Goal: Task Accomplishment & Management: Use online tool/utility

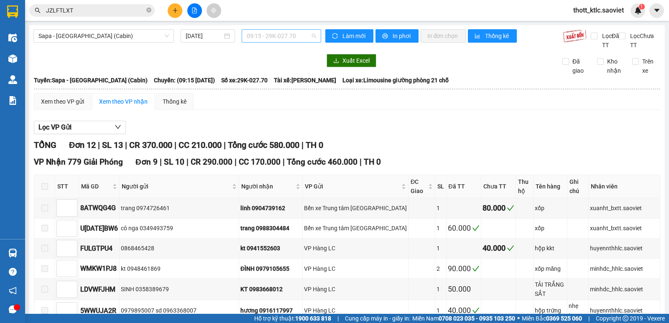
click at [277, 36] on span "09:15 - 29K-027.70" at bounding box center [281, 36] width 69 height 13
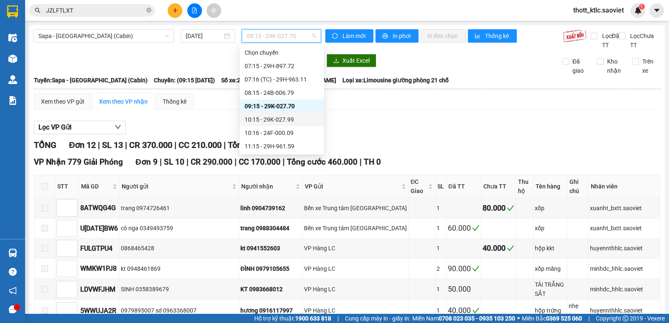
click at [280, 115] on div "10:15 - 29K-027.99" at bounding box center [281, 119] width 74 height 9
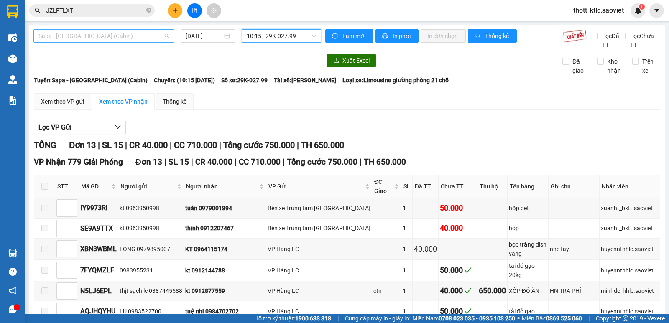
click at [137, 35] on span "Sapa - [GEOGRAPHIC_DATA] (Cabin)" at bounding box center [103, 36] width 130 height 13
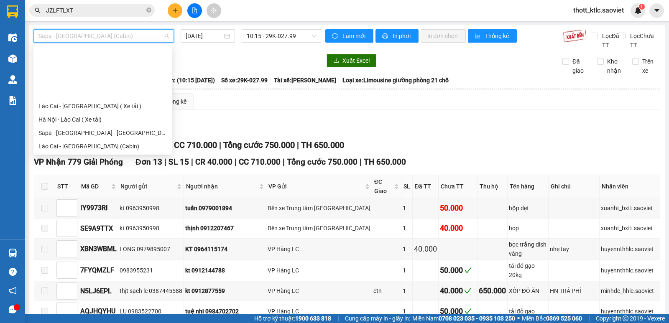
click at [91, 209] on div "[GEOGRAPHIC_DATA] - Sapa (Cabin - Full)" at bounding box center [102, 213] width 129 height 9
type input "[DATE]"
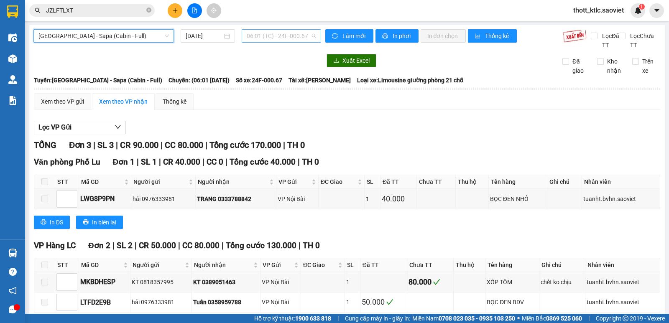
click at [292, 37] on span "06:01 (TC) - 24F-000.67" at bounding box center [281, 36] width 69 height 13
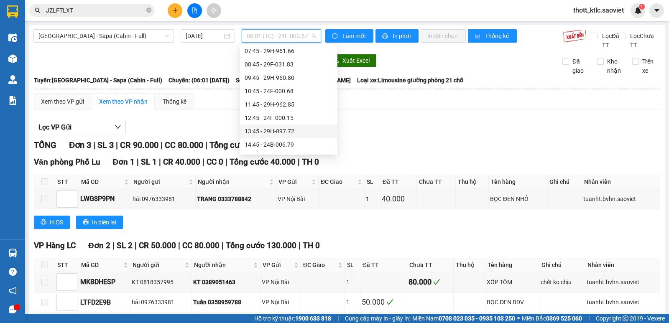
scroll to position [97, 0]
click at [278, 130] on div "16:45 - 29K-027.99" at bounding box center [288, 129] width 88 height 9
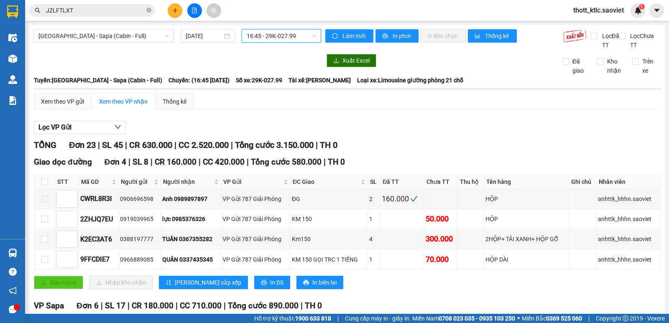
click at [273, 36] on span "16:45 - 29K-027.99" at bounding box center [281, 36] width 69 height 13
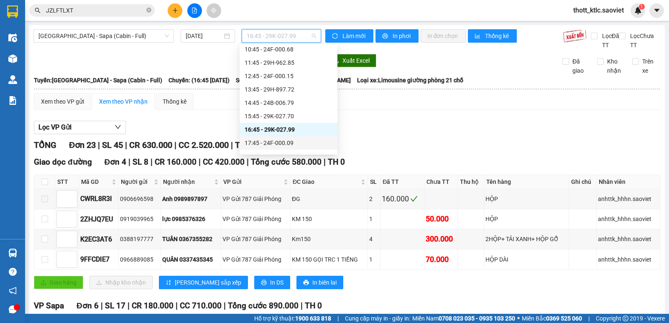
click at [278, 146] on div "17:45 - 24F-000.09" at bounding box center [288, 142] width 88 height 9
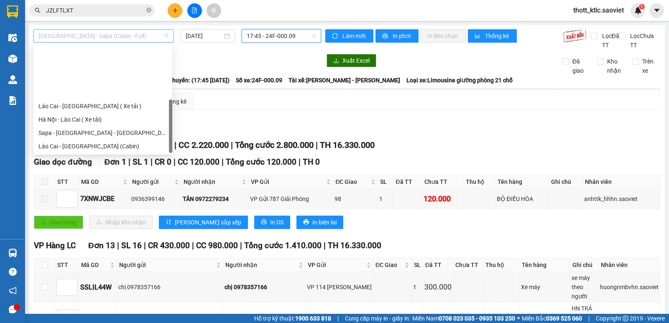
click at [130, 33] on span "[GEOGRAPHIC_DATA] - Sapa (Cabin - Full)" at bounding box center [103, 36] width 130 height 13
drag, startPoint x: 58, startPoint y: 103, endPoint x: 225, endPoint y: 58, distance: 173.3
click at [59, 168] on div "Sapa - [GEOGRAPHIC_DATA] (Cabin)" at bounding box center [102, 172] width 129 height 9
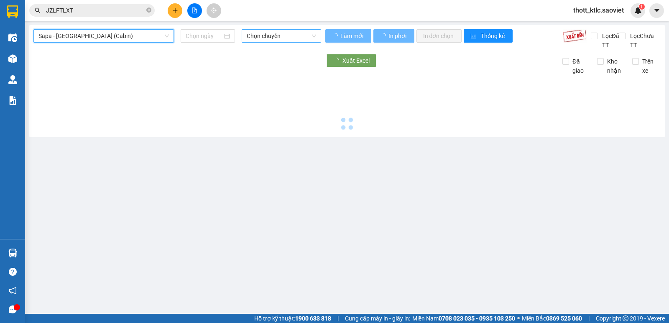
type input "[DATE]"
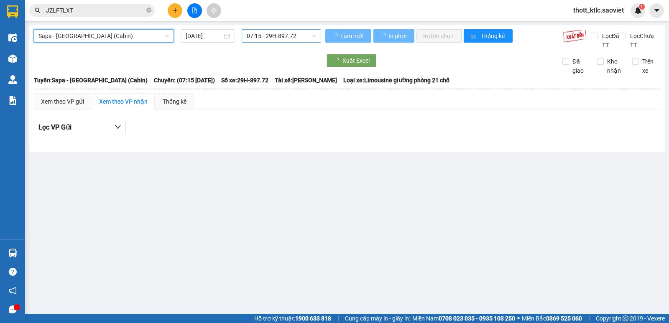
click at [276, 36] on span "07:15 - 29H-897.72" at bounding box center [281, 36] width 69 height 13
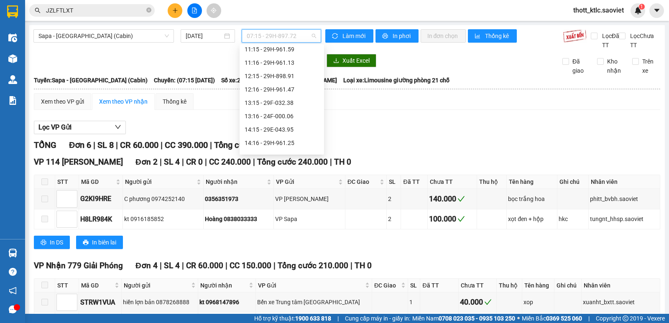
scroll to position [13, 0]
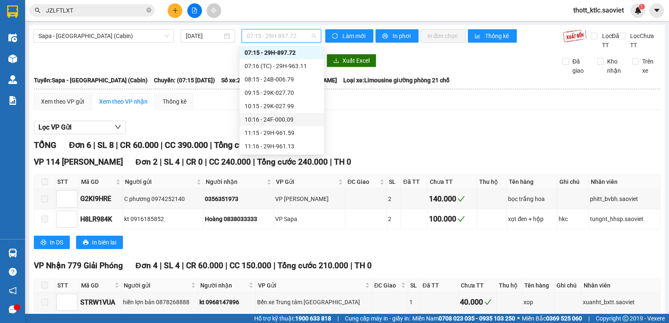
click at [272, 120] on div "10:16 - 24F-000.09" at bounding box center [281, 119] width 74 height 9
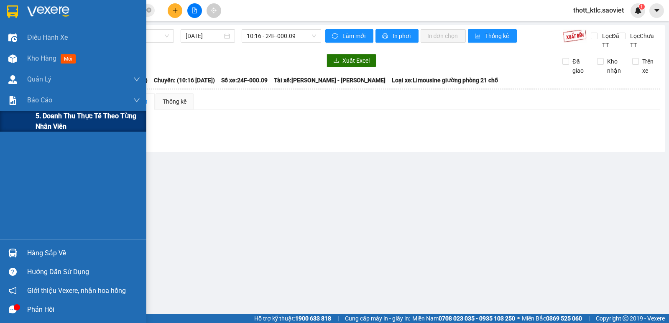
drag, startPoint x: 42, startPoint y: 100, endPoint x: 45, endPoint y: 115, distance: 14.9
click at [45, 115] on div "Báo cáo 5. Doanh thu thực tế theo từng nhân viên" at bounding box center [73, 111] width 146 height 42
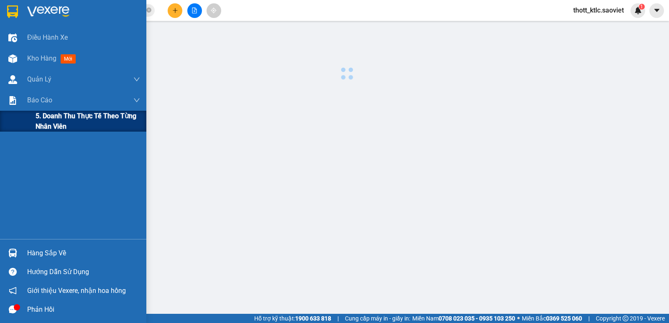
click at [45, 115] on span "5. Doanh thu thực tế theo từng nhân viên" at bounding box center [88, 121] width 104 height 21
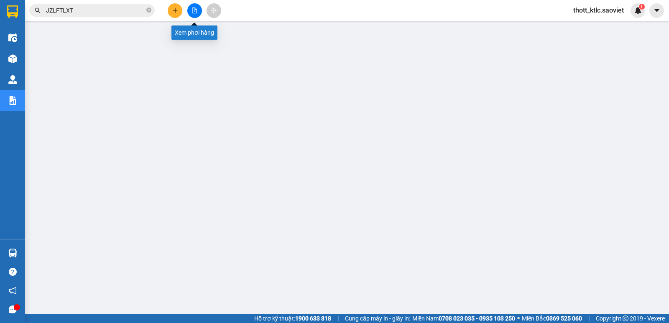
click at [192, 10] on icon "file-add" at bounding box center [194, 11] width 6 height 6
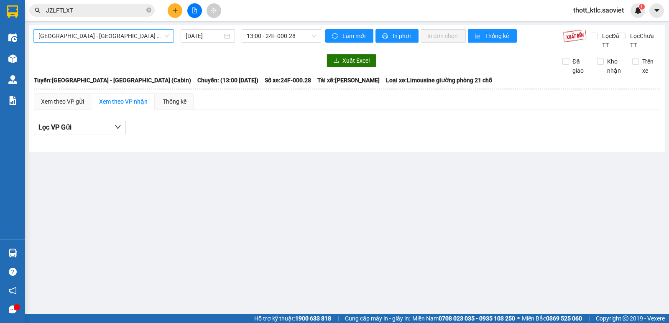
click at [66, 35] on span "[GEOGRAPHIC_DATA] - [GEOGRAPHIC_DATA] (Cabin)" at bounding box center [103, 36] width 130 height 13
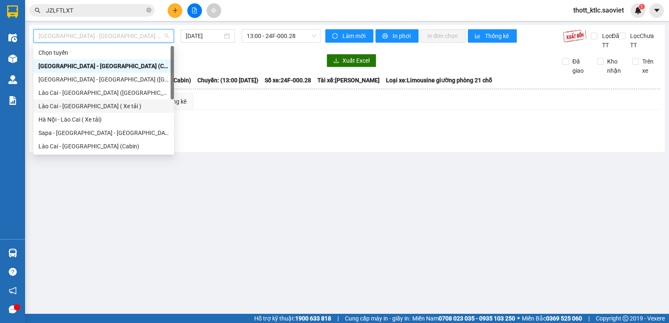
click at [66, 107] on div "Lào Cai - [GEOGRAPHIC_DATA] ( Xe tải )" at bounding box center [103, 106] width 130 height 9
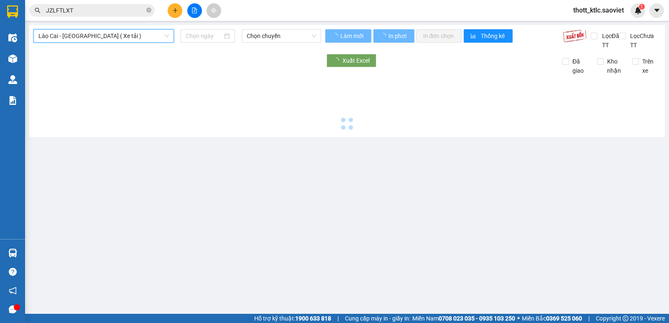
type input "[DATE]"
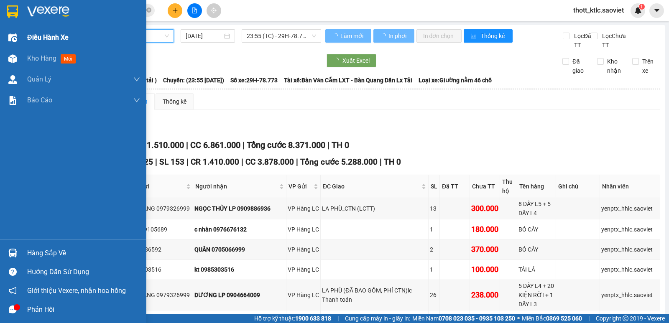
click at [17, 43] on div at bounding box center [12, 38] width 15 height 15
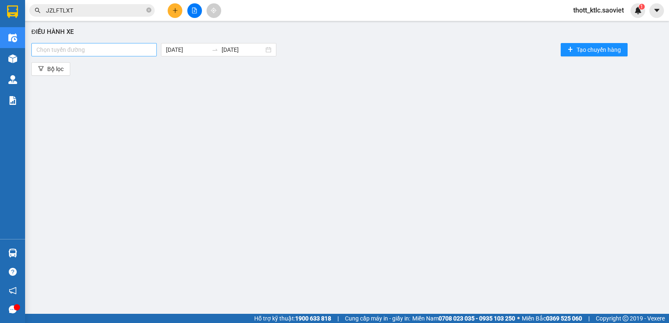
click at [107, 46] on div at bounding box center [93, 50] width 121 height 10
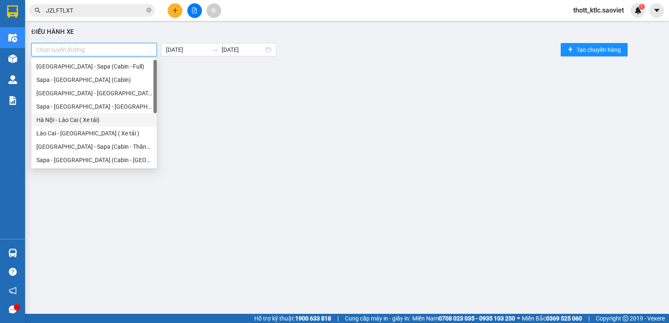
click at [76, 117] on div "Hà Nội - Lào Cai ( Xe tải)" at bounding box center [93, 119] width 115 height 9
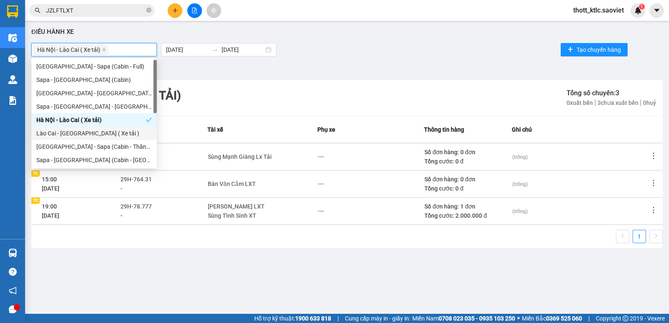
click at [71, 132] on div "Lào Cai - [GEOGRAPHIC_DATA] ( Xe tải )" at bounding box center [93, 133] width 115 height 9
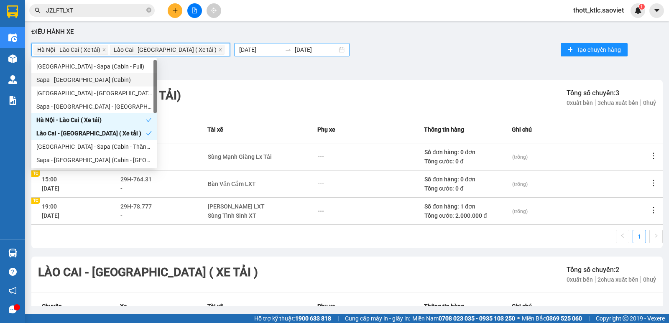
click at [218, 49] on body "Kết quả tìm kiếm ( 1 ) Bộ lọc Mã ĐH Trạng thái Món hàng Thu hộ Tổng cước Chưa c…" at bounding box center [334, 161] width 669 height 323
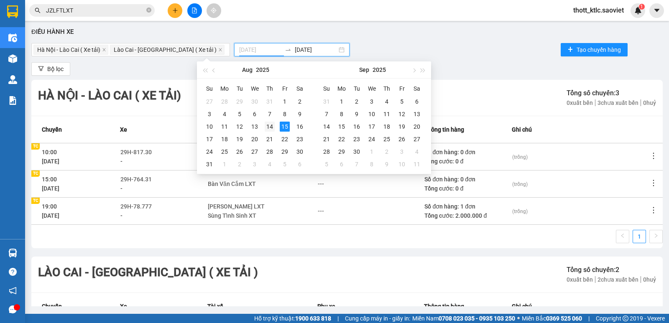
type input "[DATE]"
click at [274, 127] on div "14" at bounding box center [270, 127] width 10 height 10
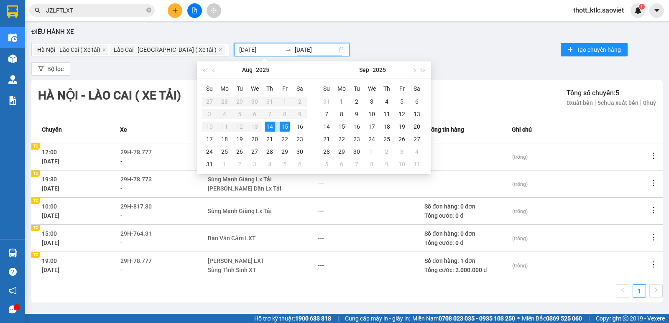
click at [274, 127] on div "14" at bounding box center [270, 127] width 10 height 10
type input "[DATE]"
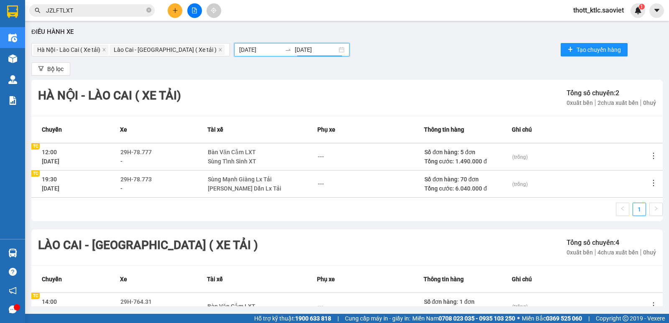
click at [239, 46] on input "[DATE]" at bounding box center [260, 49] width 42 height 9
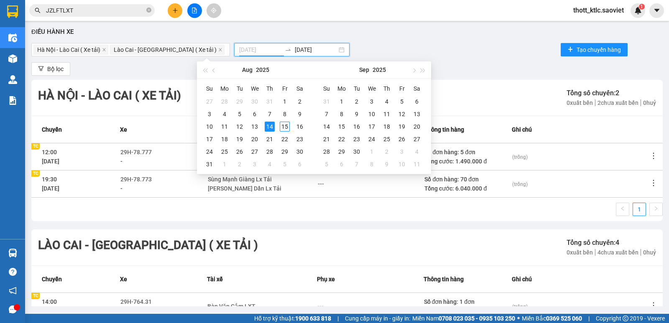
type input "[DATE]"
click at [286, 127] on div "15" at bounding box center [285, 127] width 10 height 10
type input "[DATE]"
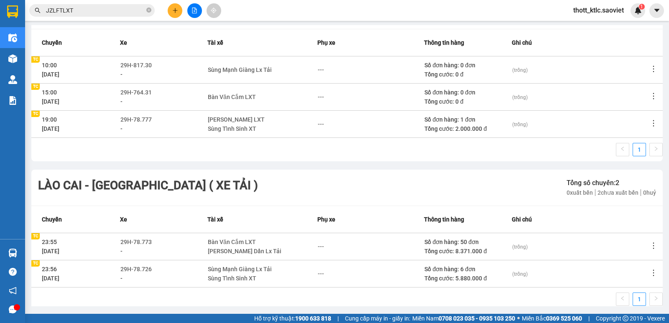
scroll to position [102, 0]
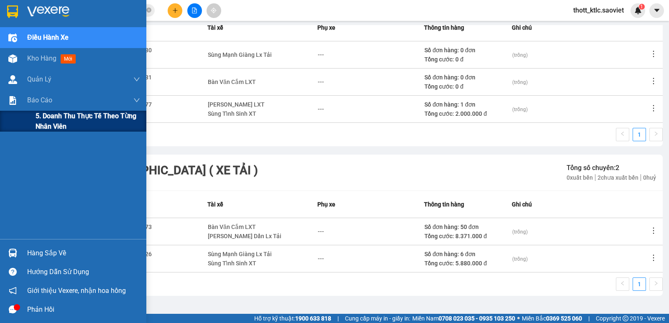
click at [42, 112] on span "5. Doanh thu thực tế theo từng nhân viên" at bounding box center [88, 121] width 104 height 21
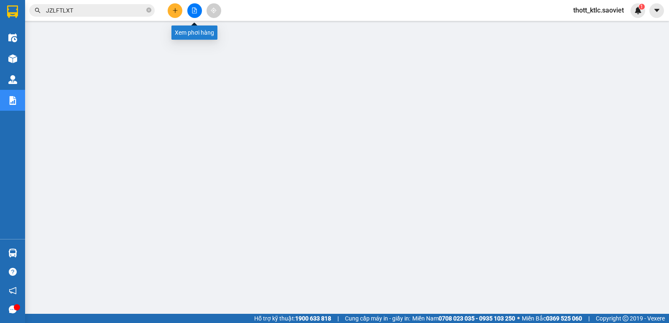
click at [195, 13] on icon "file-add" at bounding box center [194, 11] width 6 height 6
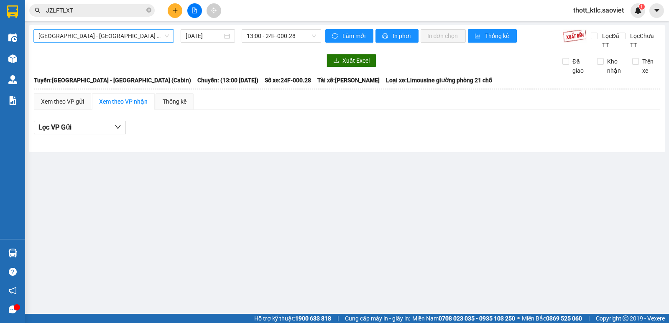
click at [126, 38] on span "[GEOGRAPHIC_DATA] - [GEOGRAPHIC_DATA] (Cabin)" at bounding box center [103, 36] width 130 height 13
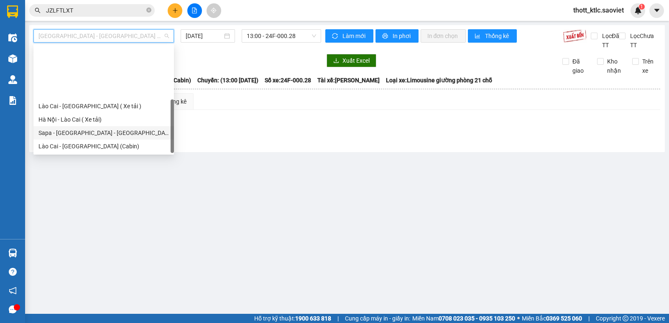
scroll to position [67, 0]
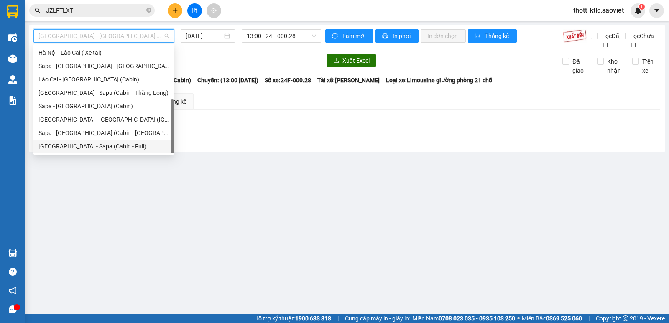
click at [65, 146] on div "[GEOGRAPHIC_DATA] - Sapa (Cabin - Full)" at bounding box center [103, 146] width 130 height 9
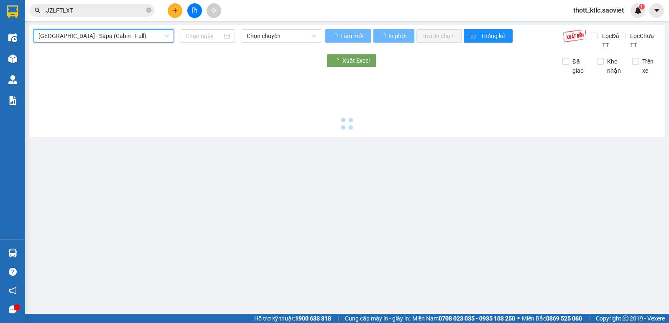
type input "[DATE]"
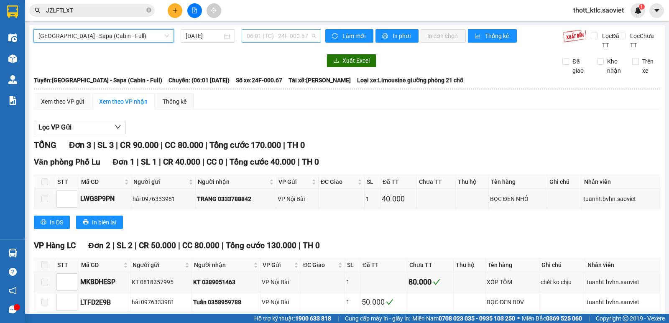
click at [268, 36] on span "06:01 (TC) - 24F-000.67" at bounding box center [281, 36] width 69 height 13
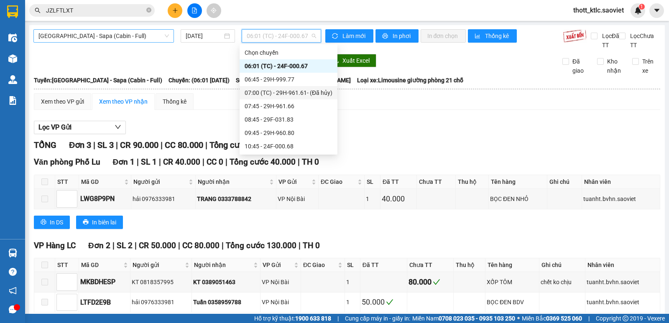
click at [136, 39] on span "[GEOGRAPHIC_DATA] - Sapa (Cabin - Full)" at bounding box center [103, 36] width 130 height 13
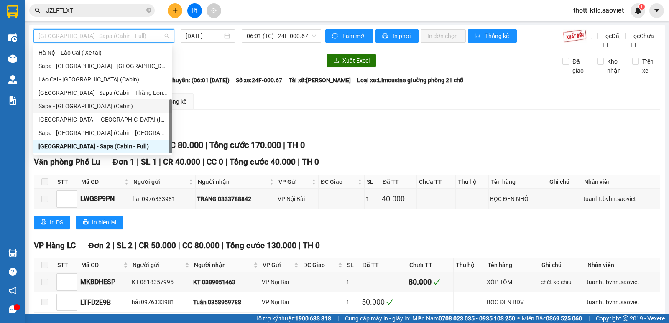
click at [70, 104] on div "Sapa - [GEOGRAPHIC_DATA] (Cabin)" at bounding box center [102, 106] width 129 height 9
type input "[DATE]"
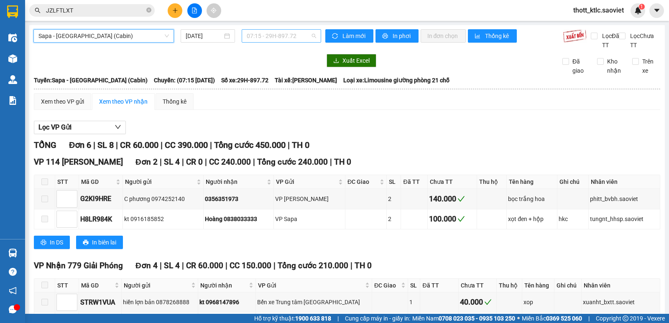
click at [280, 34] on span "07:15 - 29H-897.72" at bounding box center [281, 36] width 69 height 13
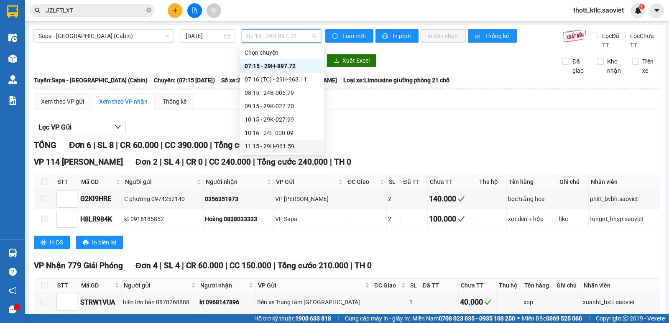
click at [273, 143] on div "11:15 - 29H-961.59" at bounding box center [281, 146] width 74 height 9
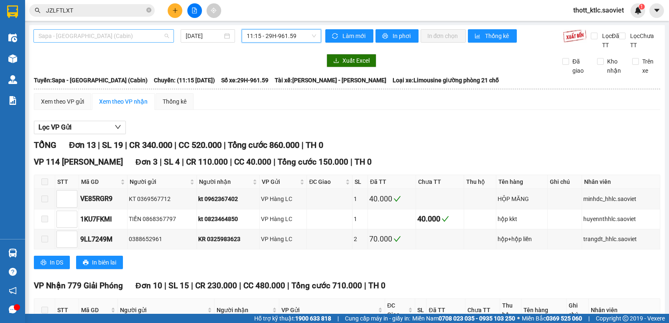
click at [107, 33] on span "Sapa - [GEOGRAPHIC_DATA] (Cabin)" at bounding box center [103, 36] width 130 height 13
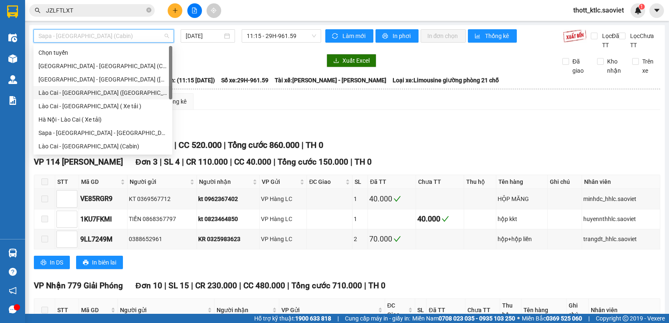
scroll to position [67, 0]
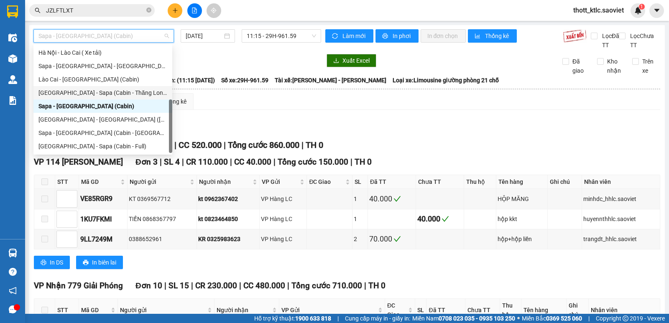
click at [119, 94] on div "[GEOGRAPHIC_DATA] - Sapa (Cabin - Thăng Long)" at bounding box center [102, 92] width 129 height 9
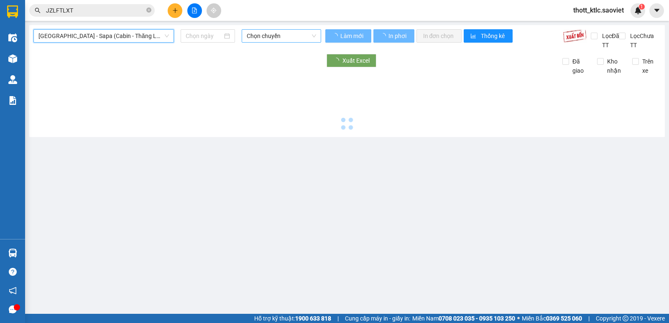
type input "[DATE]"
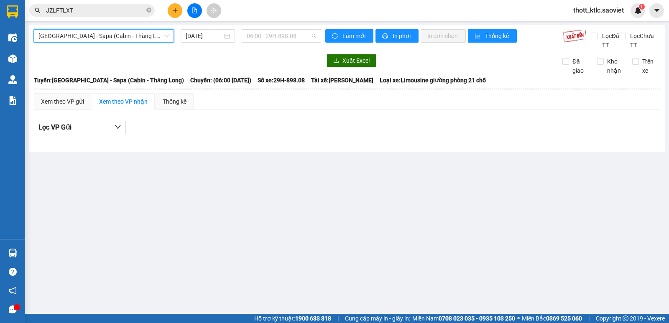
drag, startPoint x: 290, startPoint y: 37, endPoint x: 284, endPoint y: 75, distance: 39.0
click at [291, 37] on span "06:00 - 29H-898.08" at bounding box center [281, 36] width 69 height 13
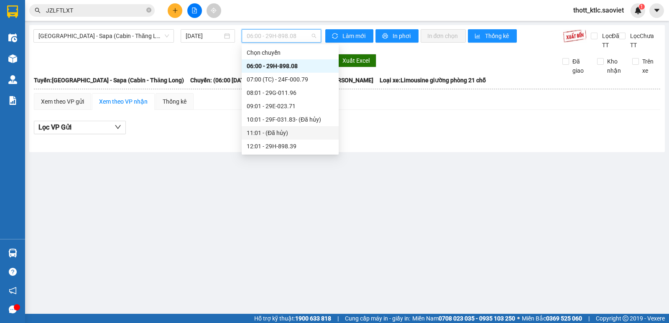
scroll to position [42, 0]
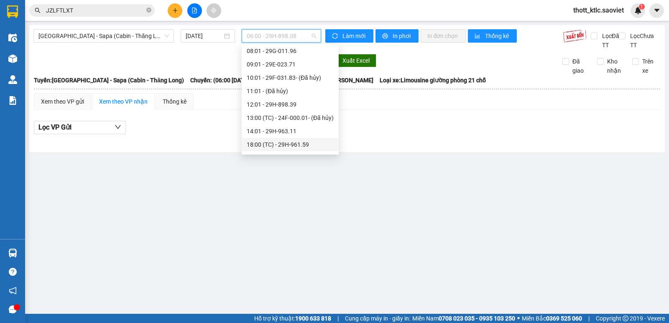
click at [295, 144] on div "18:00 (TC) - 29H-961.59" at bounding box center [290, 144] width 87 height 9
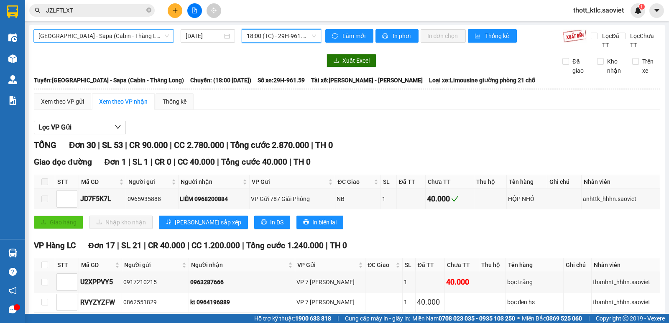
click at [136, 37] on span "[GEOGRAPHIC_DATA] - Sapa (Cabin - Thăng Long)" at bounding box center [103, 36] width 130 height 13
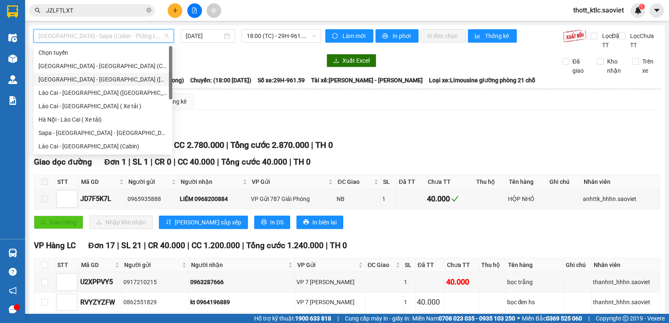
click at [73, 78] on div "[GEOGRAPHIC_DATA] - [GEOGRAPHIC_DATA] ([GEOGRAPHIC_DATA])" at bounding box center [102, 79] width 129 height 9
type input "[DATE]"
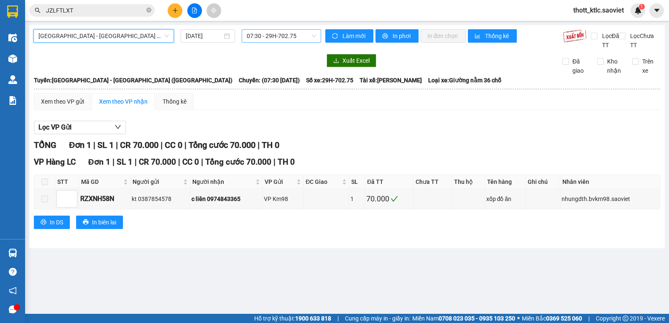
click at [284, 33] on span "07:30 - 29H-702.75" at bounding box center [281, 36] width 69 height 13
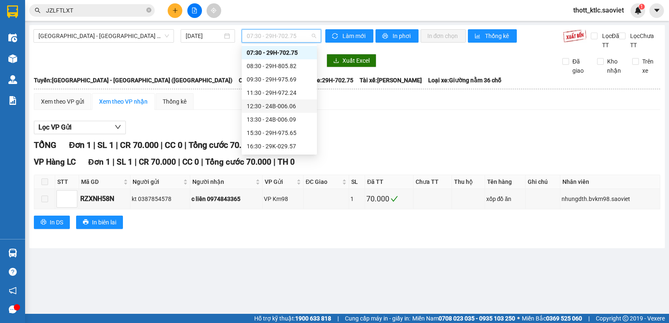
scroll to position [55, 0]
click at [280, 118] on div "17:30 - 29K-029.09" at bounding box center [279, 117] width 65 height 9
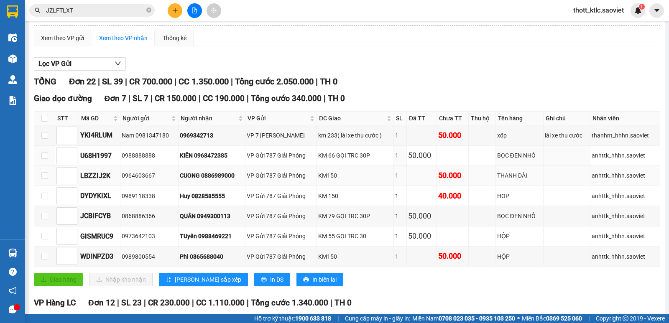
scroll to position [84, 0]
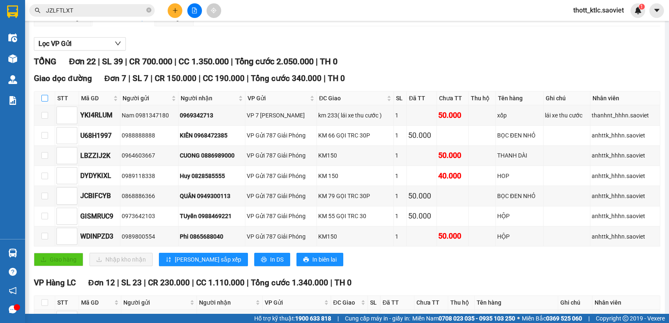
click at [46, 98] on input "checkbox" at bounding box center [44, 98] width 7 height 7
checkbox input "true"
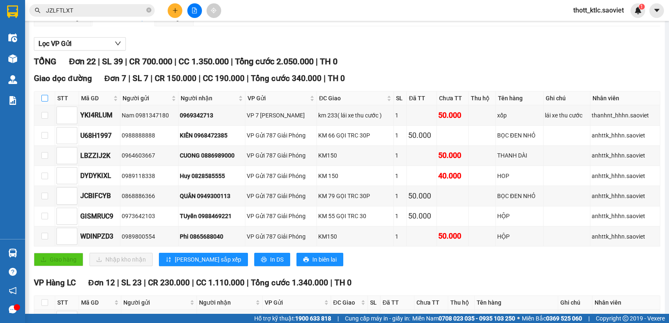
checkbox input "true"
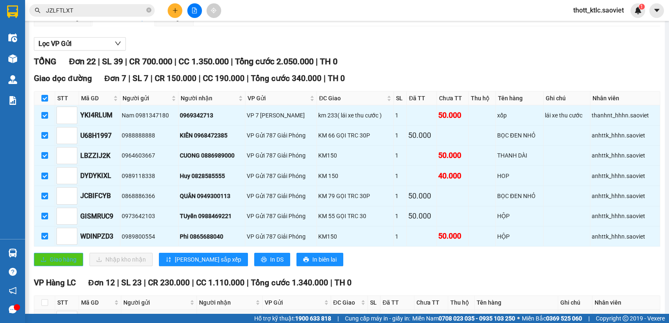
click at [61, 255] on span "Giao hàng" at bounding box center [63, 259] width 27 height 9
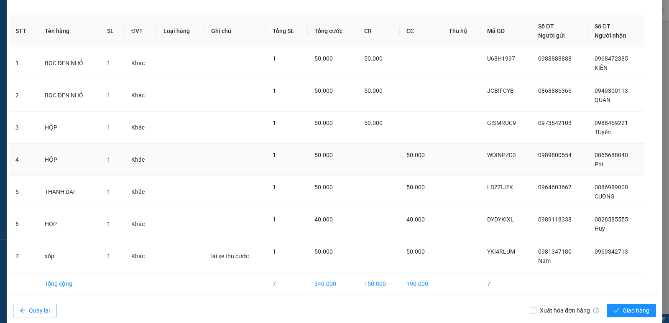
scroll to position [33, 0]
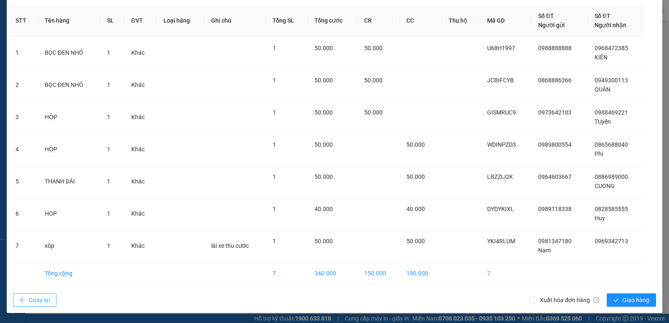
click at [31, 300] on span "Quay lại" at bounding box center [39, 299] width 21 height 9
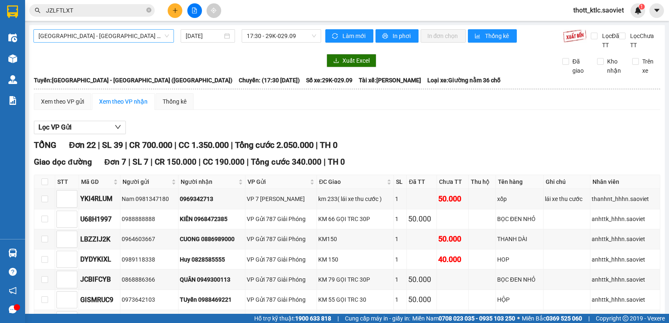
click at [111, 39] on span "[GEOGRAPHIC_DATA] - [GEOGRAPHIC_DATA] ([GEOGRAPHIC_DATA])" at bounding box center [103, 36] width 130 height 13
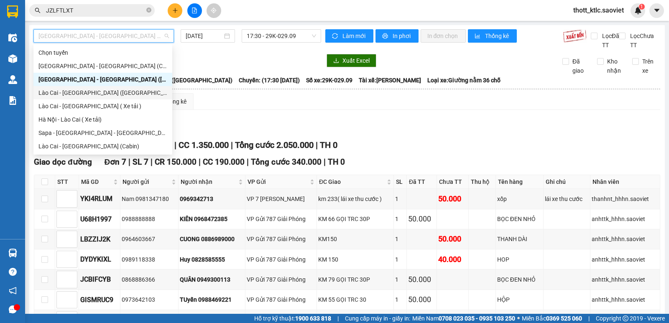
click at [82, 93] on div "Lào Cai - [GEOGRAPHIC_DATA] ([GEOGRAPHIC_DATA])" at bounding box center [102, 92] width 129 height 9
type input "[DATE]"
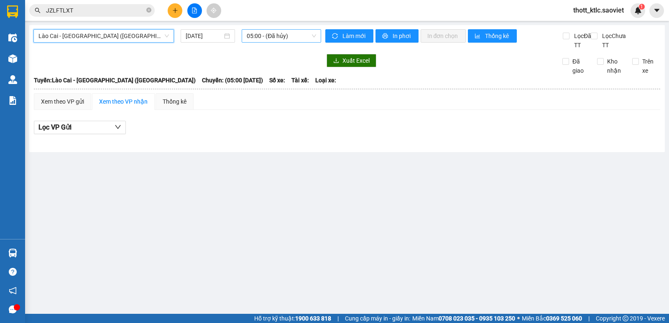
click at [275, 36] on span "05:00 - (Đã hủy)" at bounding box center [281, 36] width 69 height 13
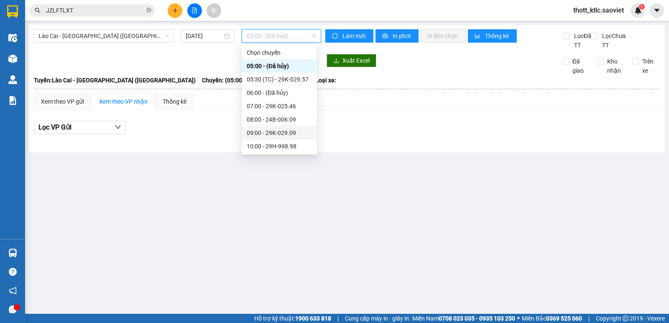
click at [276, 134] on div "09:00 - 29K-029.09" at bounding box center [279, 132] width 65 height 9
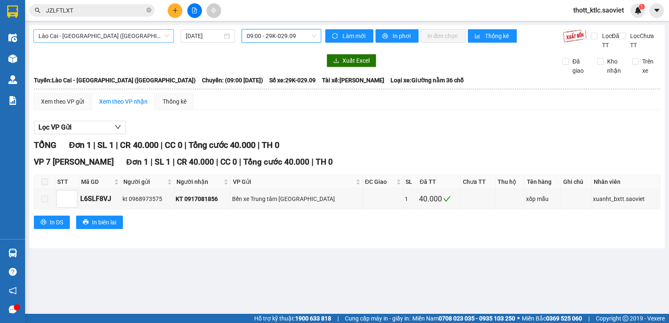
click at [129, 41] on span "Lào Cai - [GEOGRAPHIC_DATA] ([GEOGRAPHIC_DATA])" at bounding box center [103, 36] width 130 height 13
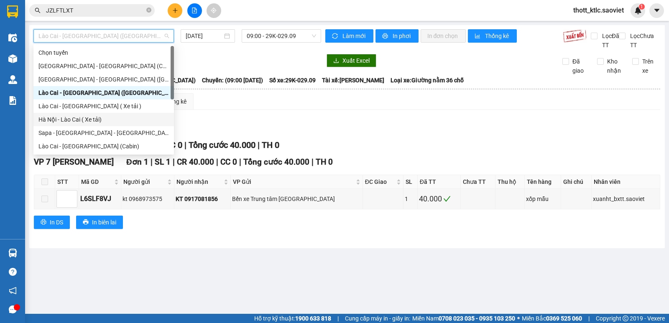
scroll to position [67, 0]
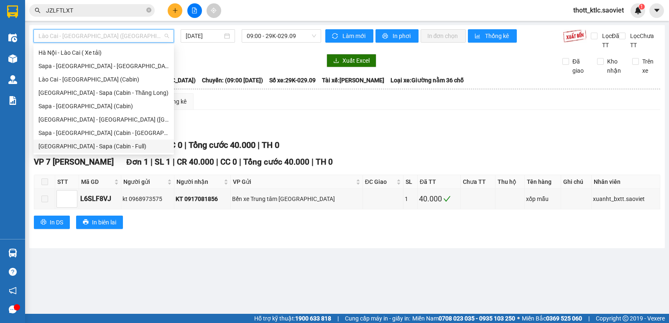
click at [76, 147] on div "[GEOGRAPHIC_DATA] - Sapa (Cabin - Full)" at bounding box center [103, 146] width 130 height 9
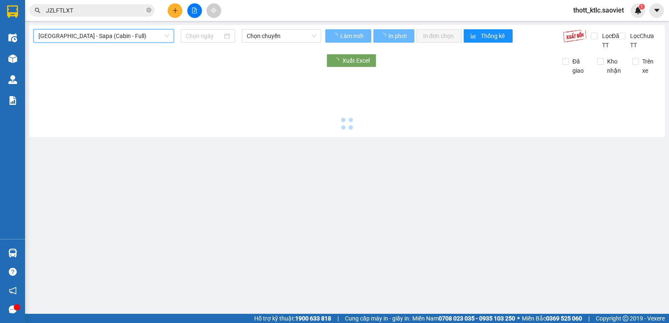
type input "[DATE]"
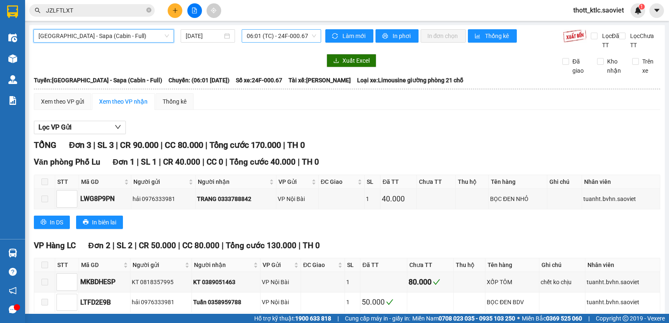
click at [287, 36] on span "06:01 (TC) - 24F-000.67" at bounding box center [281, 36] width 69 height 13
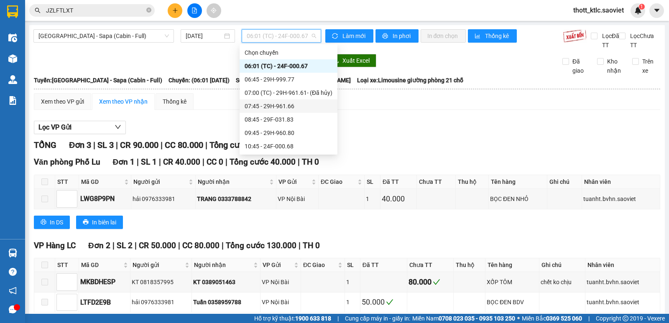
scroll to position [84, 0]
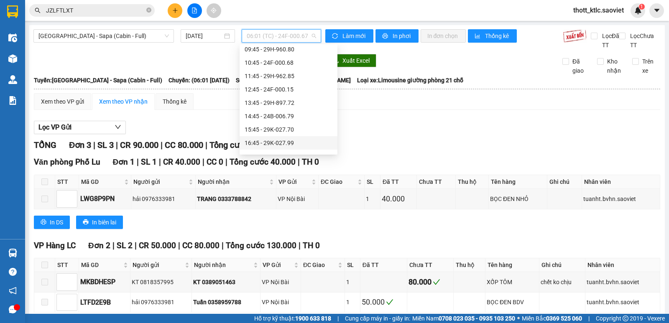
click at [272, 142] on div "16:45 - 29K-027.99" at bounding box center [288, 142] width 88 height 9
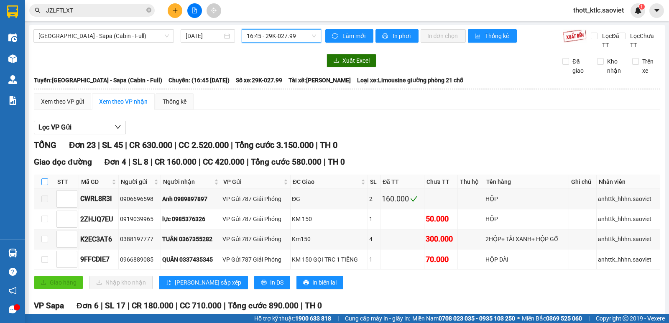
click at [44, 182] on input "checkbox" at bounding box center [44, 181] width 7 height 7
checkbox input "true"
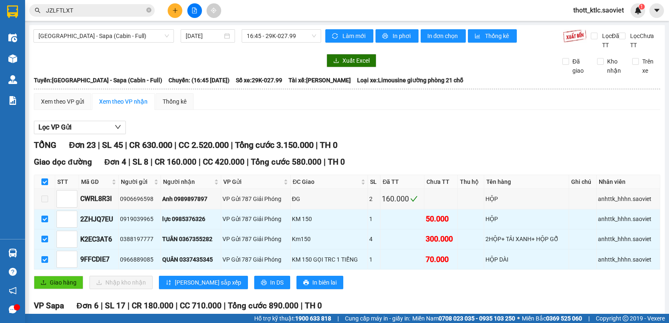
scroll to position [42, 0]
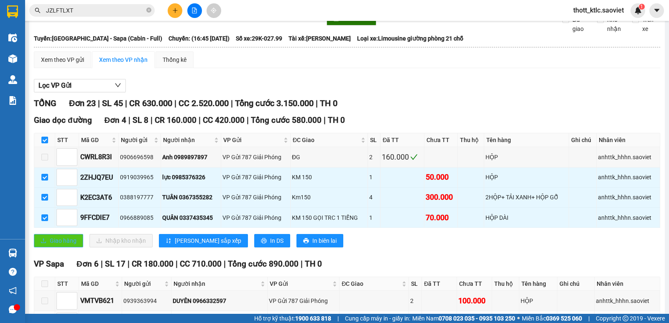
click at [52, 239] on span "Giao hàng" at bounding box center [63, 240] width 27 height 9
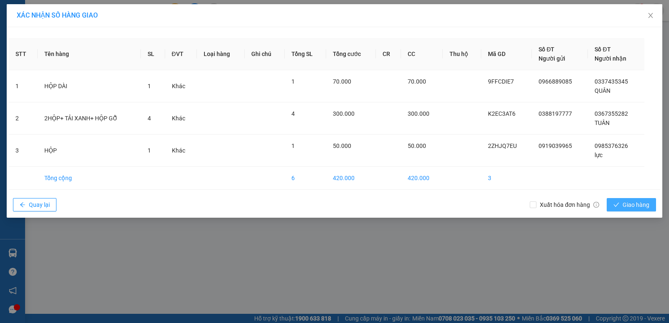
click at [628, 201] on span "Giao hàng" at bounding box center [635, 204] width 27 height 9
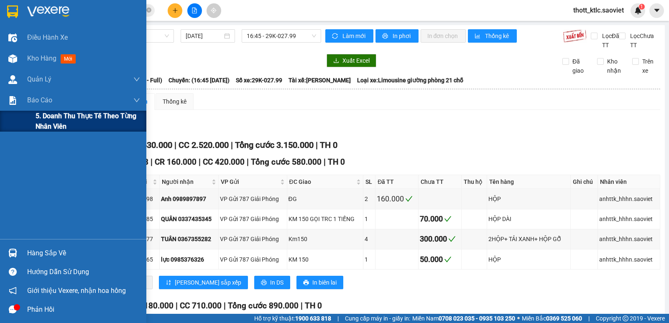
click at [64, 122] on span "5. Doanh thu thực tế theo từng nhân viên" at bounding box center [88, 121] width 104 height 21
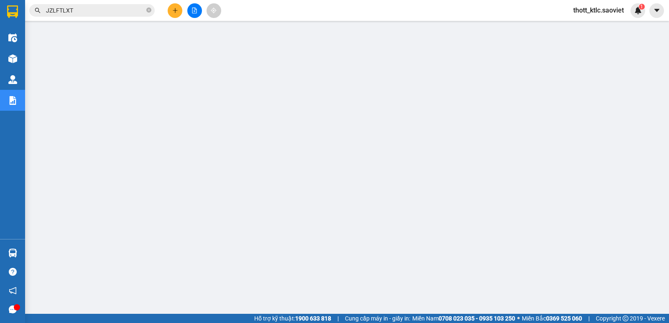
drag, startPoint x: 580, startPoint y: 11, endPoint x: 587, endPoint y: 12, distance: 6.3
click at [584, 12] on span "thott_ktlc.saoviet" at bounding box center [598, 10] width 64 height 10
click at [601, 27] on span "Đăng xuất" at bounding box center [601, 25] width 47 height 9
